Goal: Navigation & Orientation: Find specific page/section

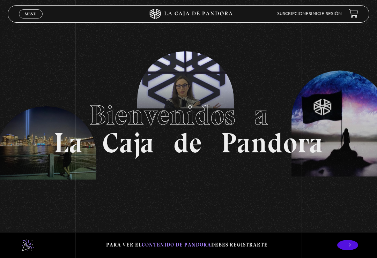
click at [28, 18] on span "Cerrar" at bounding box center [31, 20] width 16 height 5
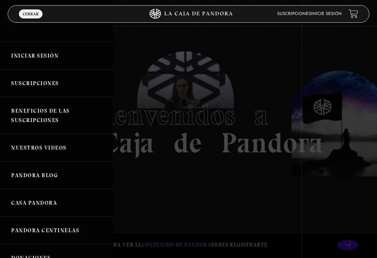
click at [31, 55] on link "Iniciar Sesión" at bounding box center [56, 56] width 113 height 28
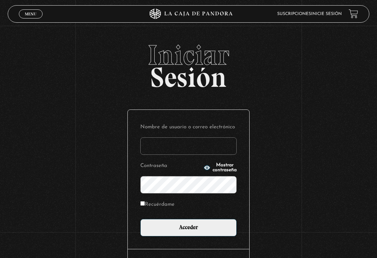
type input "[EMAIL_ADDRESS][DOMAIN_NAME]"
click at [188, 230] on input "Acceder" at bounding box center [188, 227] width 96 height 17
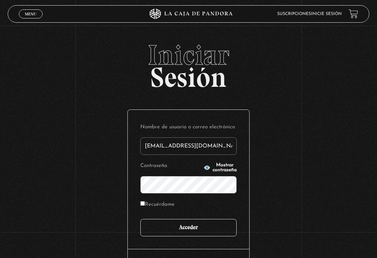
click at [178, 235] on input "Acceder" at bounding box center [188, 227] width 96 height 17
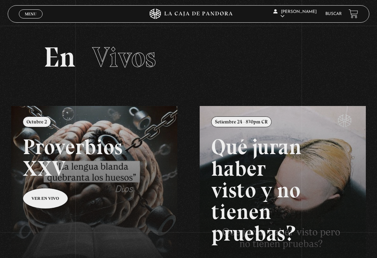
click at [34, 12] on span "Menu" at bounding box center [31, 14] width 12 height 4
click at [36, 11] on link "Menu Cerrar" at bounding box center [31, 13] width 24 height 9
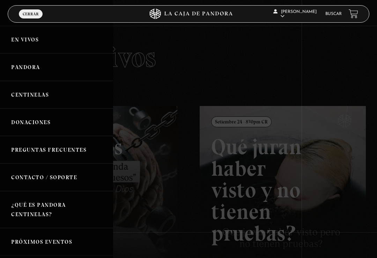
click at [52, 44] on link "En vivos" at bounding box center [56, 40] width 113 height 28
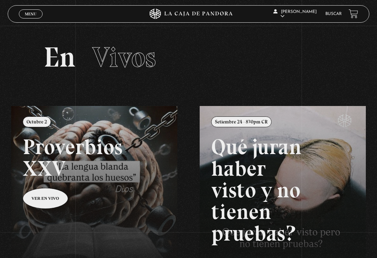
click at [33, 12] on span "Menu" at bounding box center [31, 14] width 12 height 4
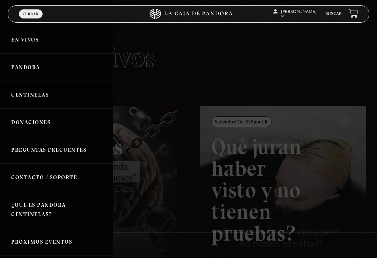
click at [47, 42] on link "En vivos" at bounding box center [56, 40] width 113 height 28
